Goal: Task Accomplishment & Management: Use online tool/utility

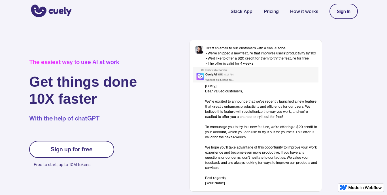
click at [74, 152] on div "Sign up for free" at bounding box center [72, 149] width 42 height 7
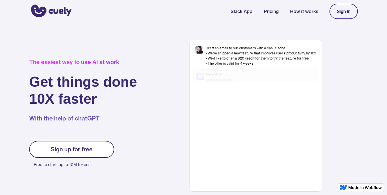
click at [74, 152] on div "Sign up for free" at bounding box center [72, 149] width 42 height 7
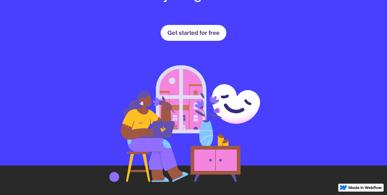
scroll to position [842, 0]
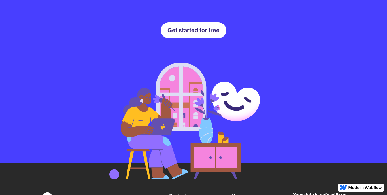
click at [195, 25] on link "Get started for free" at bounding box center [193, 30] width 66 height 16
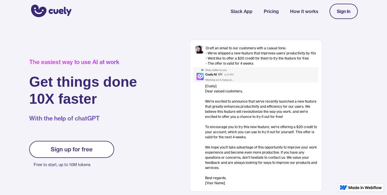
click at [307, 13] on link "How it works" at bounding box center [304, 11] width 28 height 7
click at [271, 12] on link "Pricing" at bounding box center [270, 11] width 15 height 7
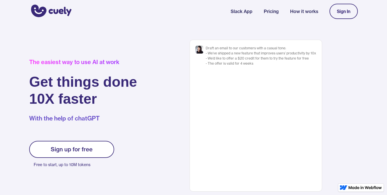
click at [336, 10] on link "Sign In" at bounding box center [343, 11] width 28 height 15
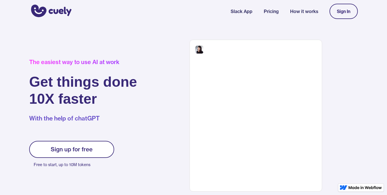
click at [336, 10] on link "Sign In" at bounding box center [343, 11] width 28 height 15
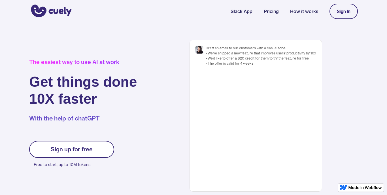
click at [260, 76] on div at bounding box center [255, 74] width 125 height 15
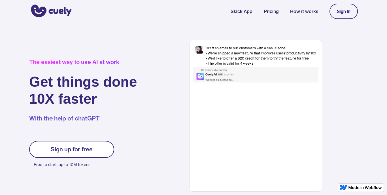
click at [355, 188] on img at bounding box center [364, 187] width 33 height 3
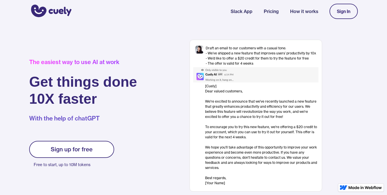
click at [95, 148] on link "Sign up for free" at bounding box center [71, 149] width 85 height 17
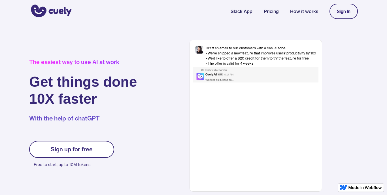
click at [217, 76] on img at bounding box center [221, 74] width 56 height 15
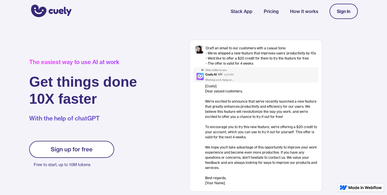
click at [224, 83] on div "Draft an email to our customers with a casual tone: - We’ve shipped a new featu…" at bounding box center [255, 116] width 132 height 152
click at [228, 116] on div "[Cuely] Dear valued customers, ‍ We're excited to announce that we've recently …" at bounding box center [261, 134] width 113 height 102
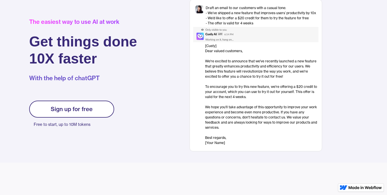
scroll to position [54, 0]
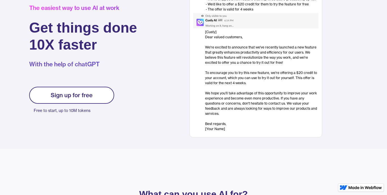
click at [216, 131] on div "[Cuely] Dear valued customers, ‍ We're excited to announce that we've recently …" at bounding box center [261, 80] width 113 height 102
click at [227, 131] on div "[Cuely] Dear valued customers, ‍ We're excited to announce that we've recently …" at bounding box center [261, 80] width 113 height 102
click at [220, 126] on div "[Cuely] Dear valued customers, ‍ We're excited to announce that we've recently …" at bounding box center [261, 80] width 113 height 102
drag, startPoint x: 234, startPoint y: 106, endPoint x: 221, endPoint y: 106, distance: 12.7
click at [221, 105] on div "[Cuely] Dear valued customers, ‍ We're excited to announce that we've recently …" at bounding box center [261, 80] width 113 height 102
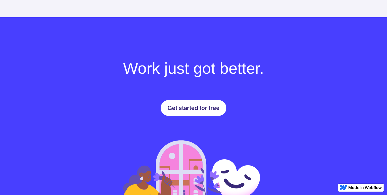
scroll to position [760, 0]
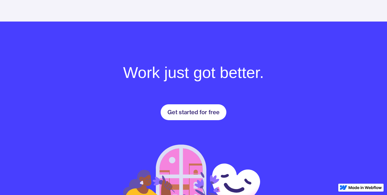
click at [204, 115] on link "Get started for free" at bounding box center [193, 112] width 66 height 16
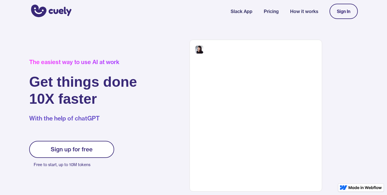
click at [87, 147] on div "Sign up for free" at bounding box center [72, 149] width 42 height 7
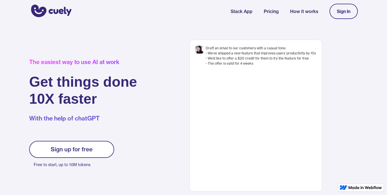
click at [87, 147] on div "Sign up for free" at bounding box center [72, 149] width 42 height 7
click at [346, 9] on div "Sign In" at bounding box center [343, 11] width 14 height 5
